Goal: Task Accomplishment & Management: Manage account settings

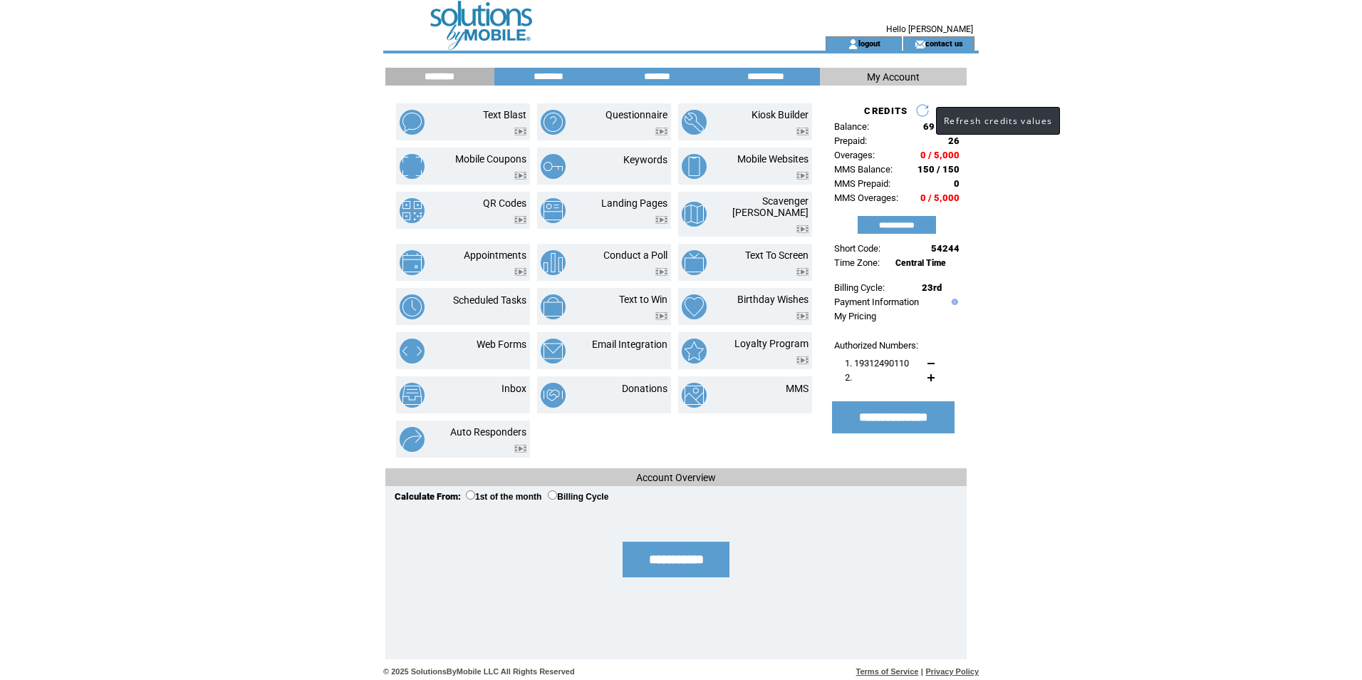
click at [922, 108] on link at bounding box center [923, 110] width 14 height 14
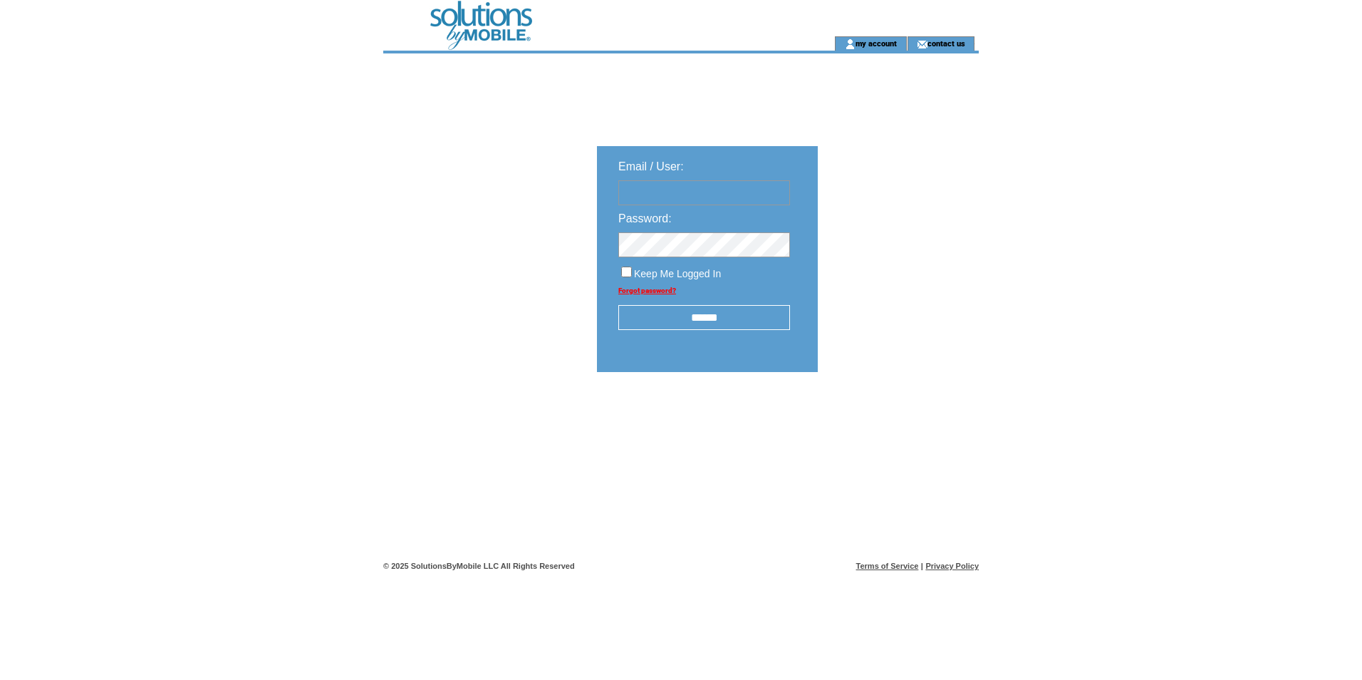
type input "**********"
click at [708, 321] on input "******" at bounding box center [705, 317] width 172 height 25
